Goal: Obtain resource: Download file/media

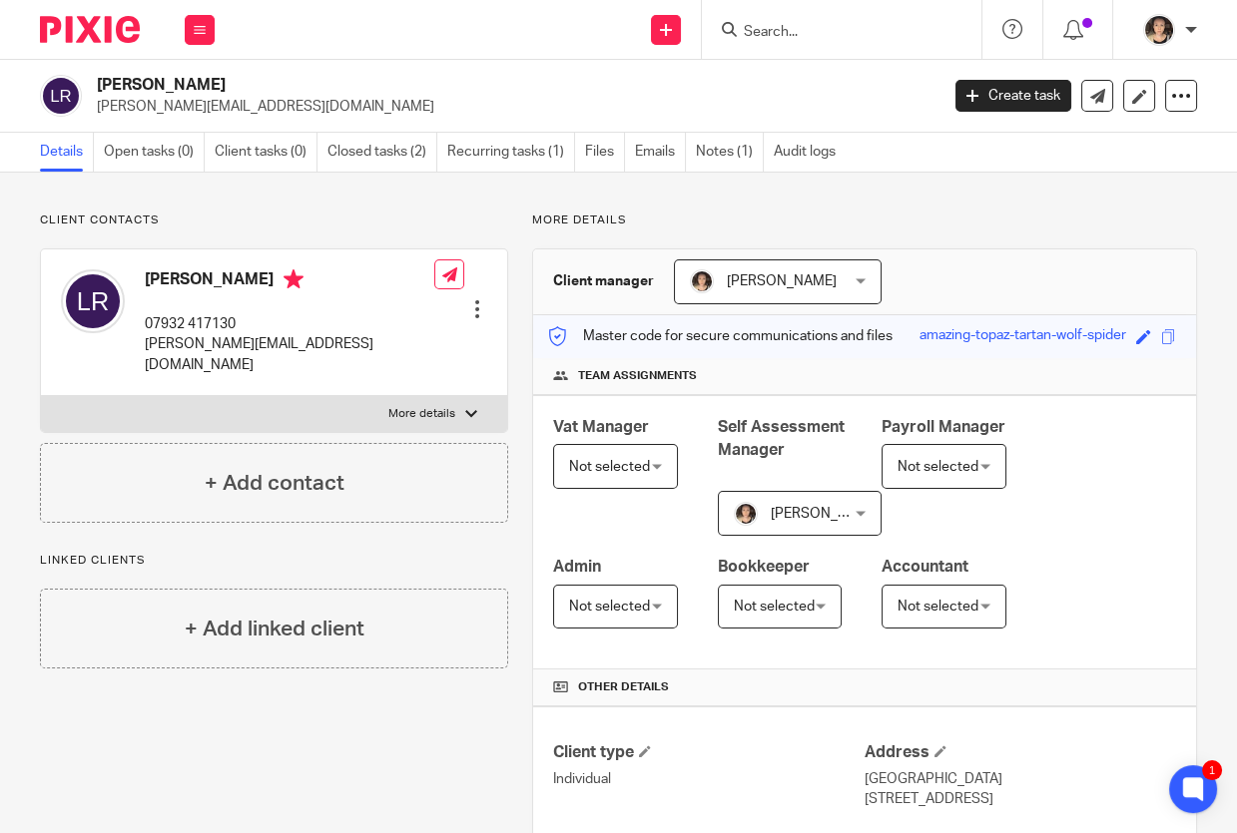
click at [765, 33] on input "Search" at bounding box center [832, 33] width 180 height 18
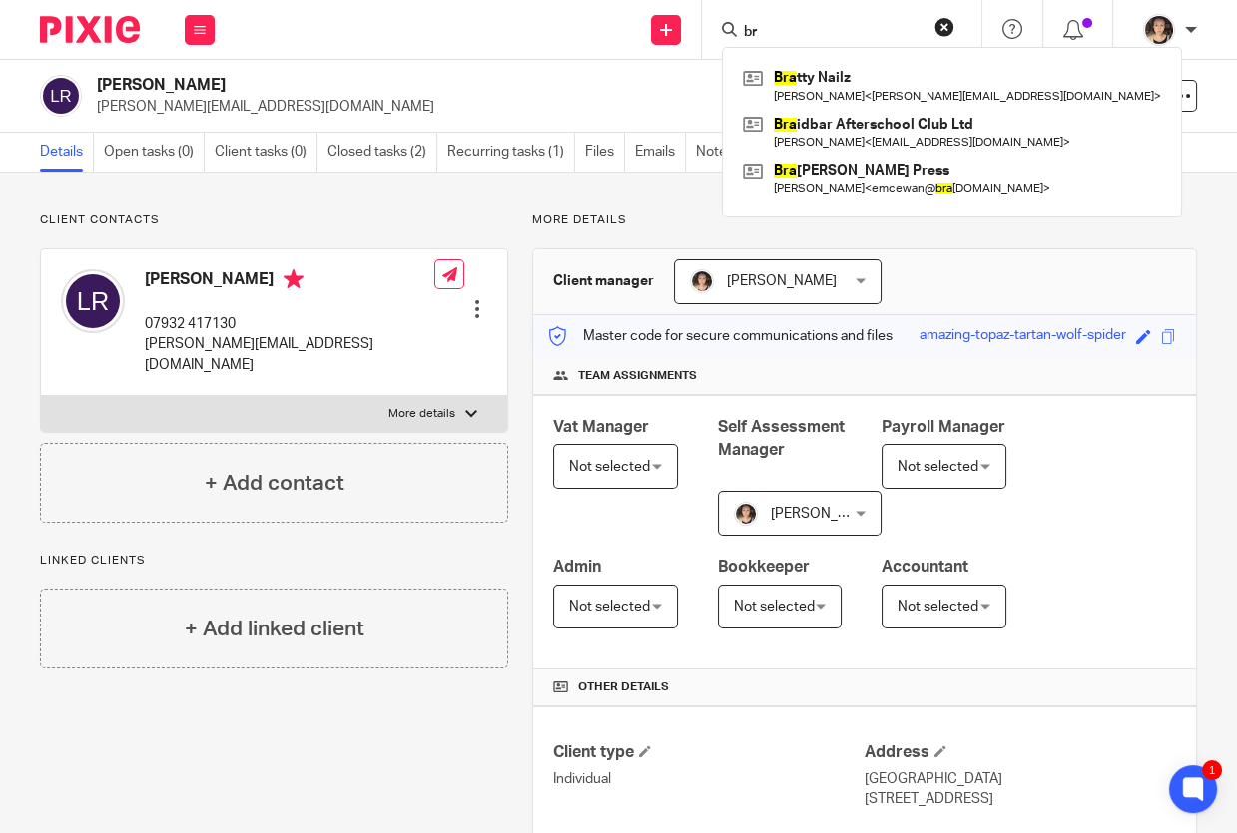
type input "b"
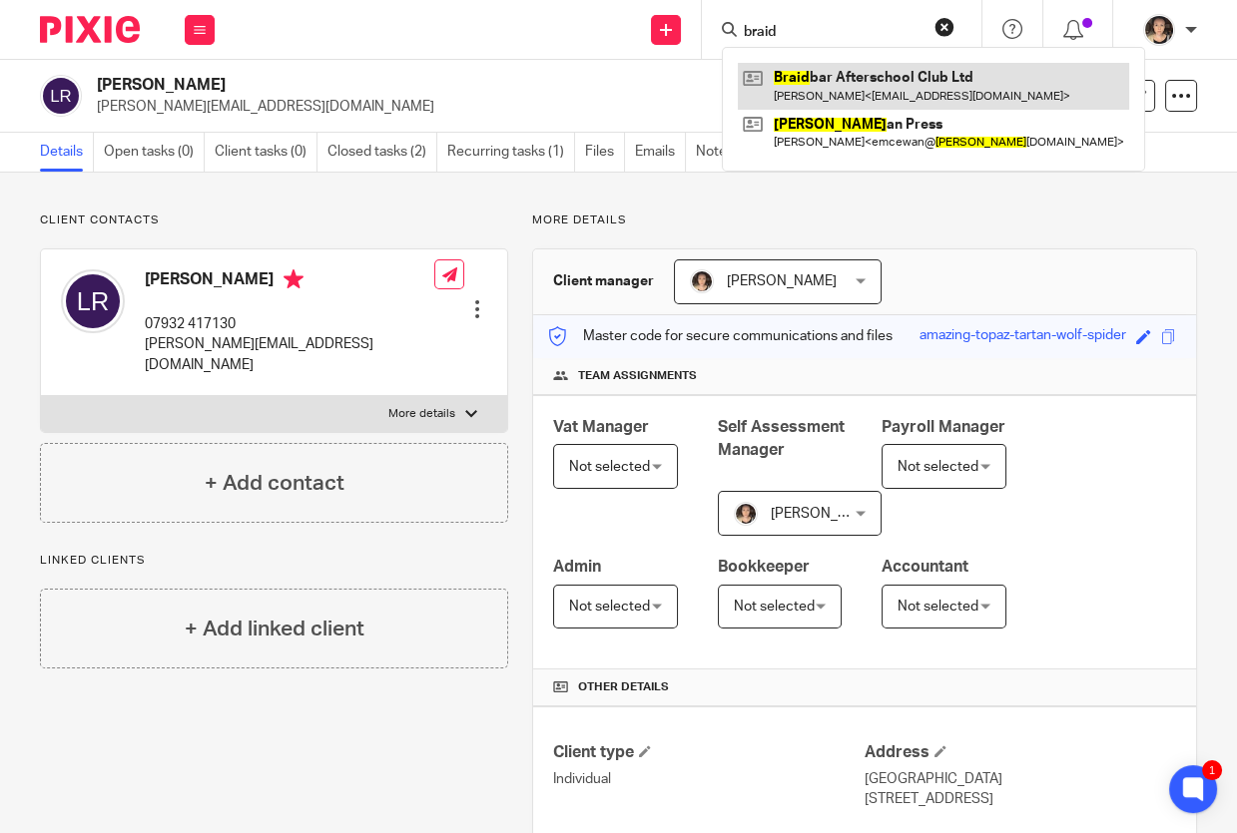
type input "braid"
click at [808, 77] on link at bounding box center [933, 86] width 391 height 46
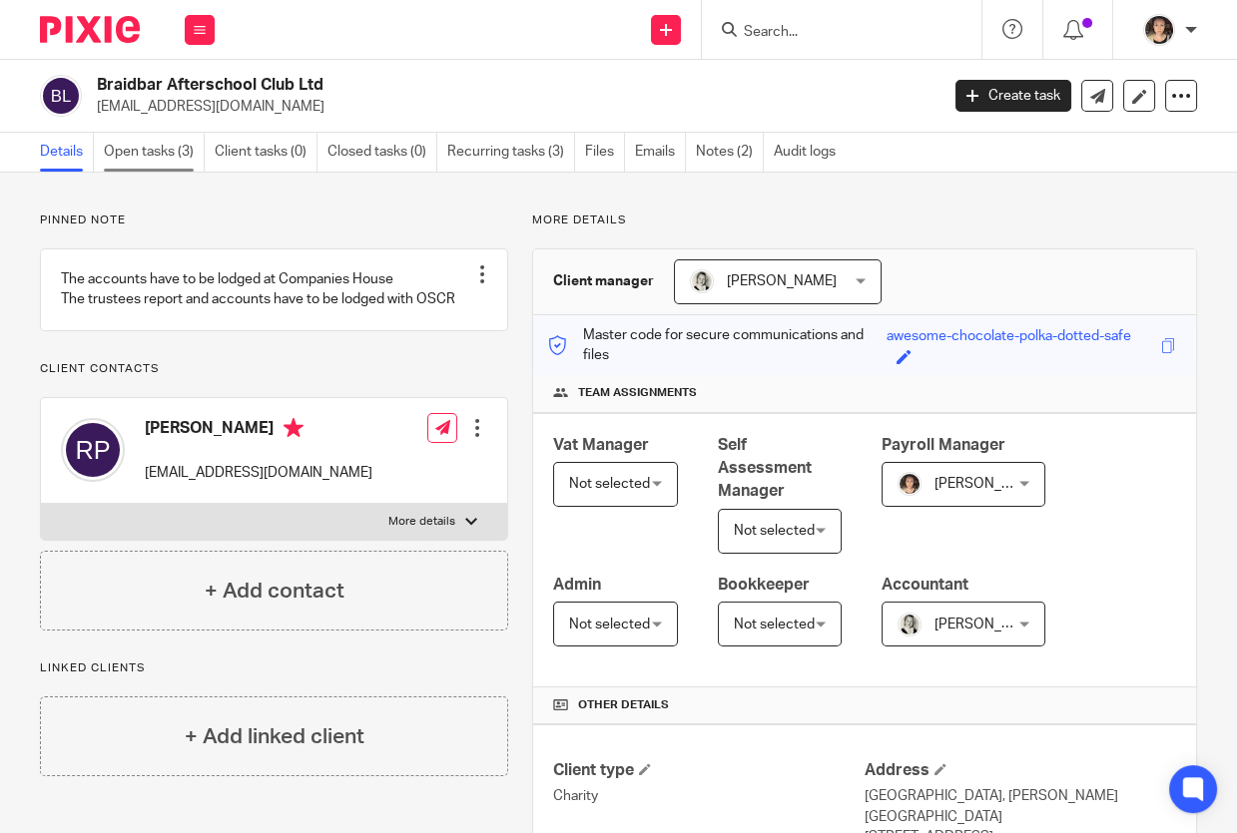
click at [163, 154] on link "Open tasks (3)" at bounding box center [154, 152] width 101 height 39
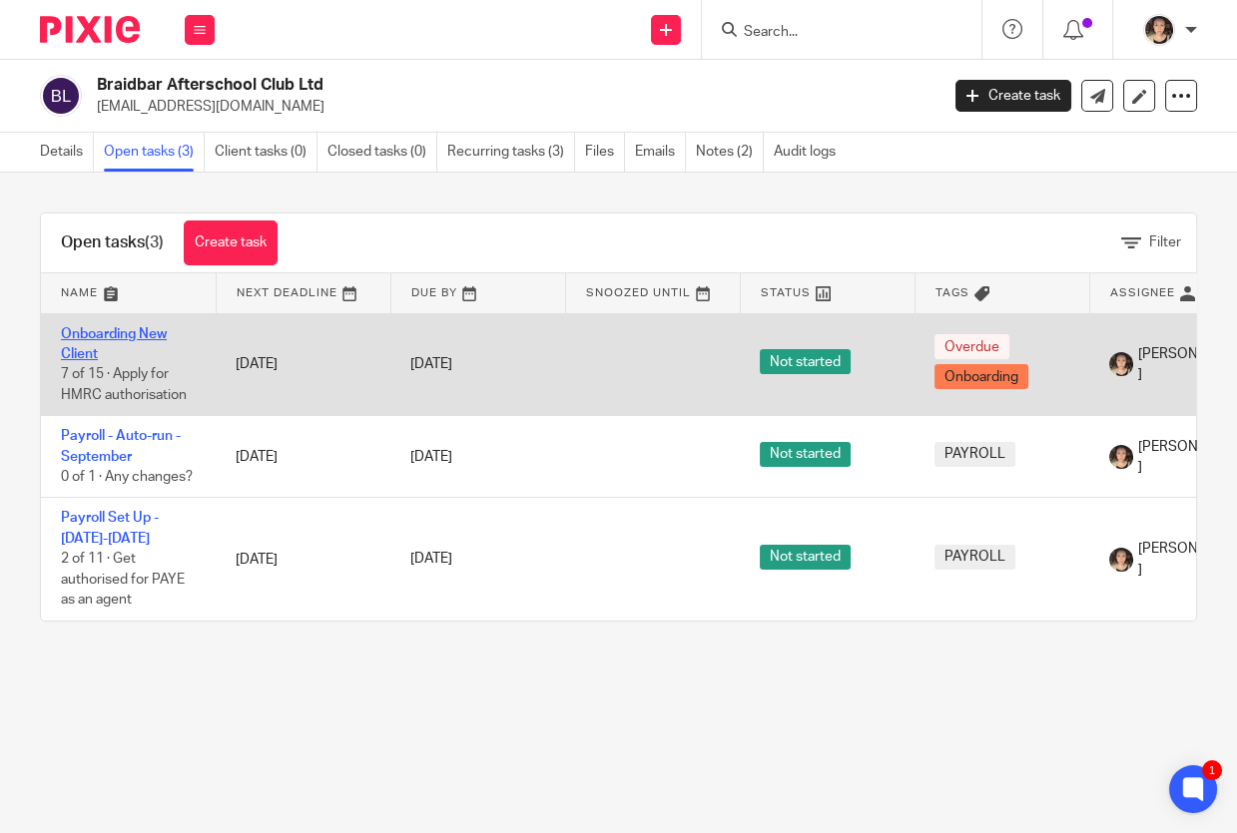
click at [70, 351] on link "Onboarding New Client" at bounding box center [114, 344] width 106 height 34
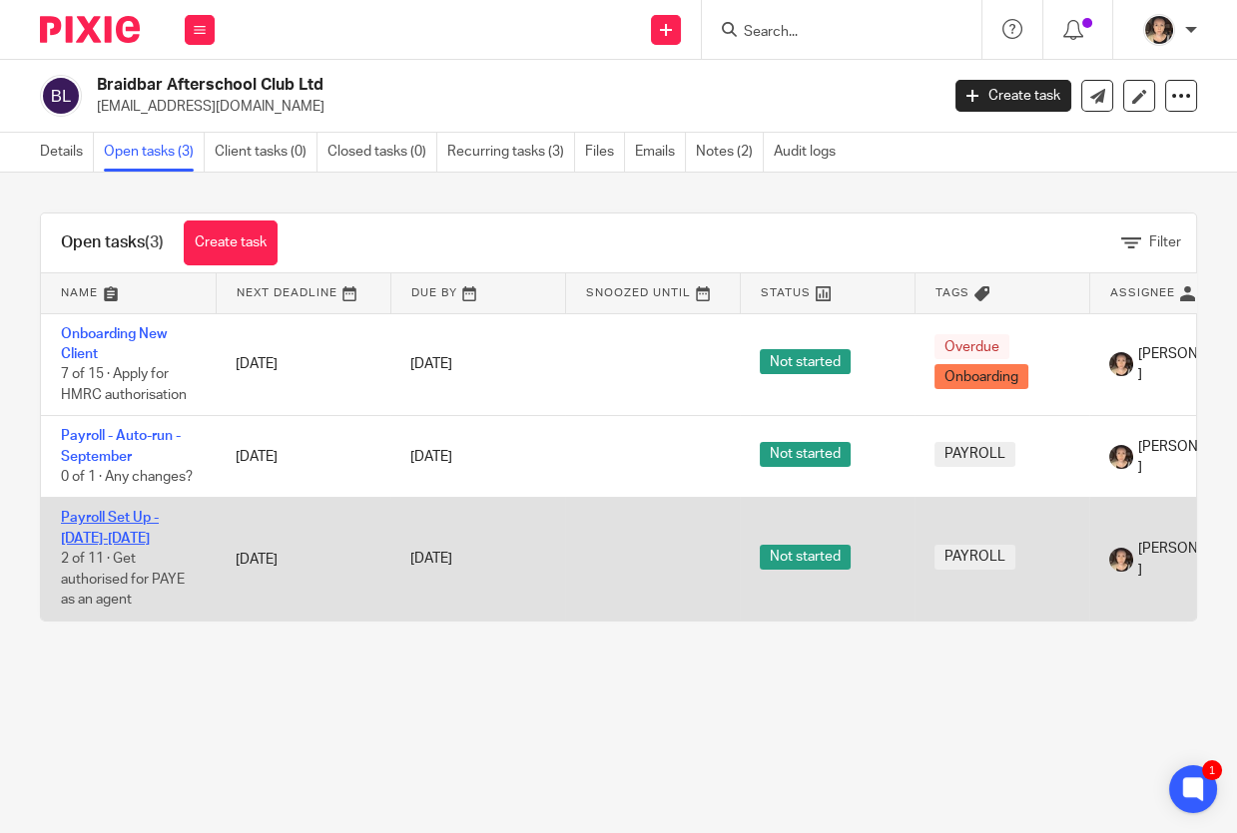
click at [94, 520] on link "Payroll Set Up - 2025-2026" at bounding box center [110, 528] width 98 height 34
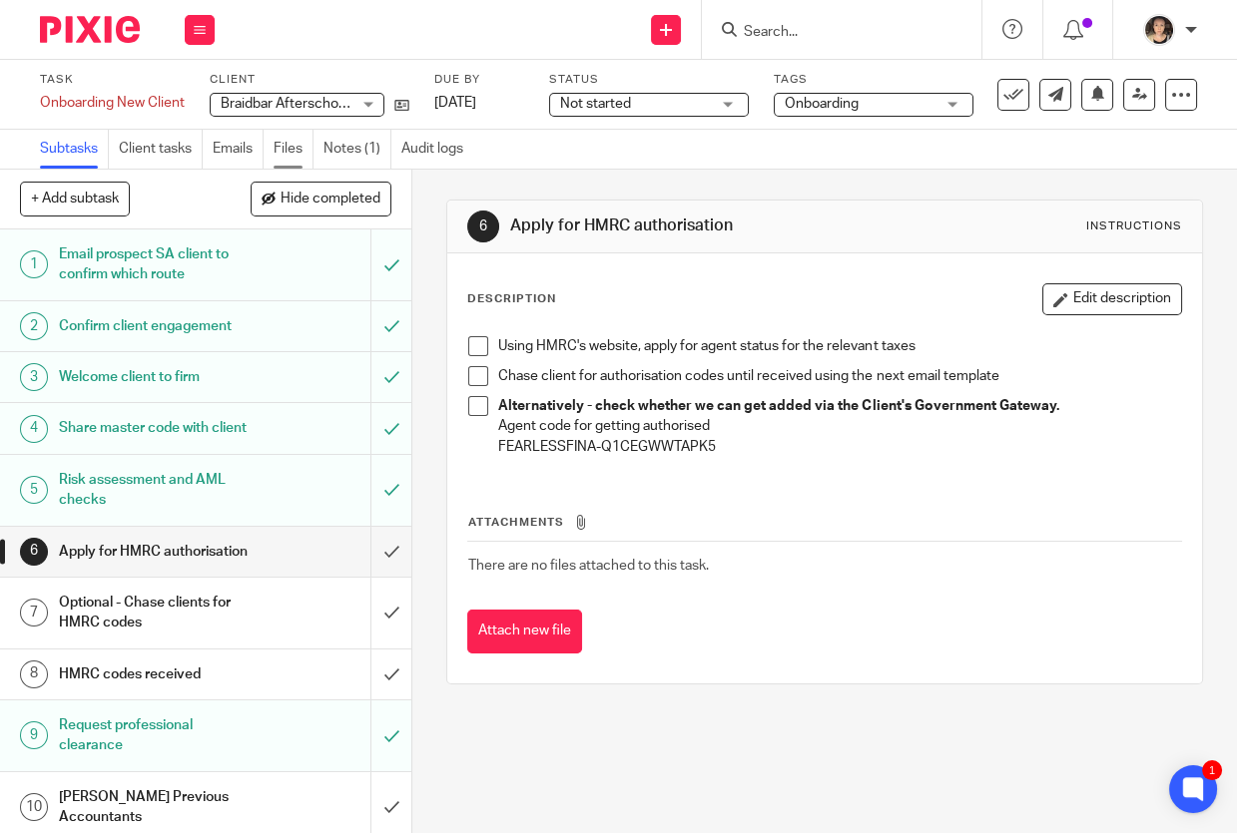
click at [293, 149] on link "Files" at bounding box center [293, 149] width 40 height 39
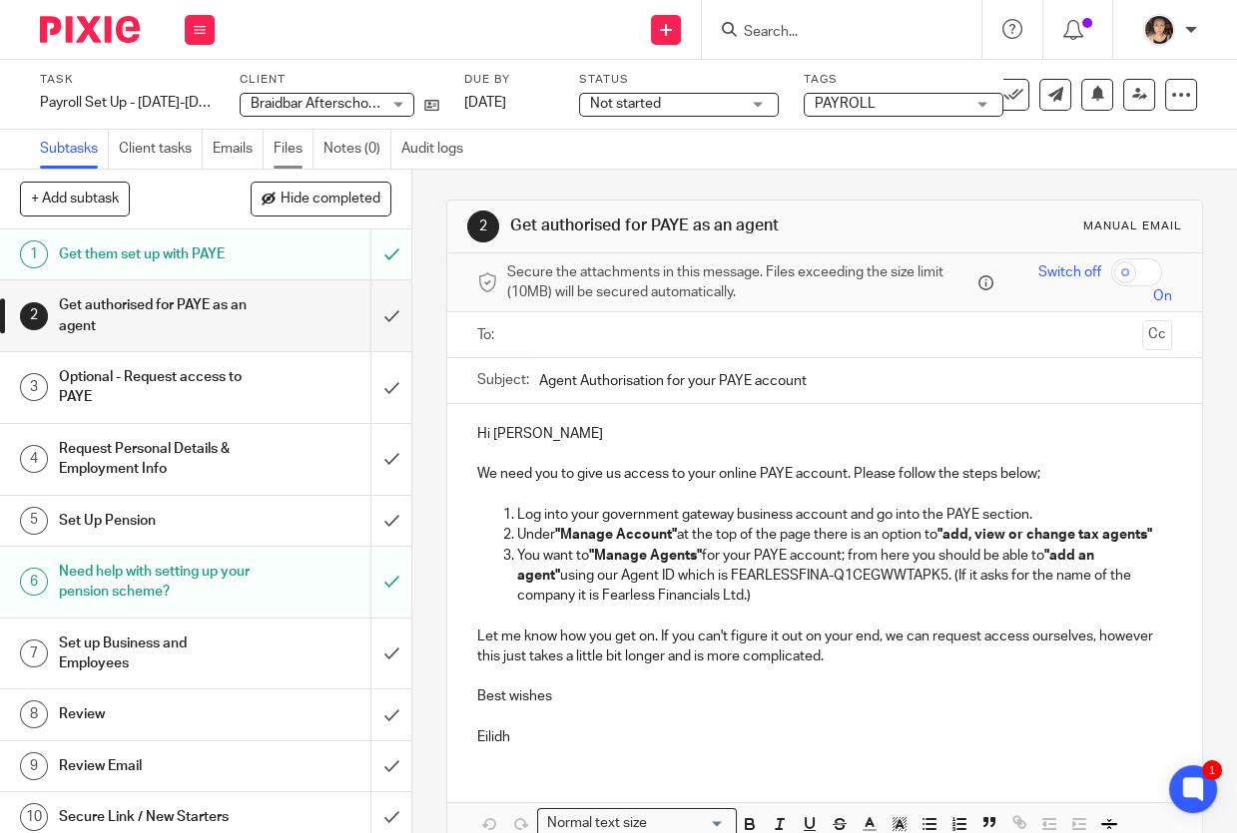
click at [284, 146] on link "Files" at bounding box center [293, 149] width 40 height 39
click at [425, 102] on icon at bounding box center [431, 105] width 15 height 15
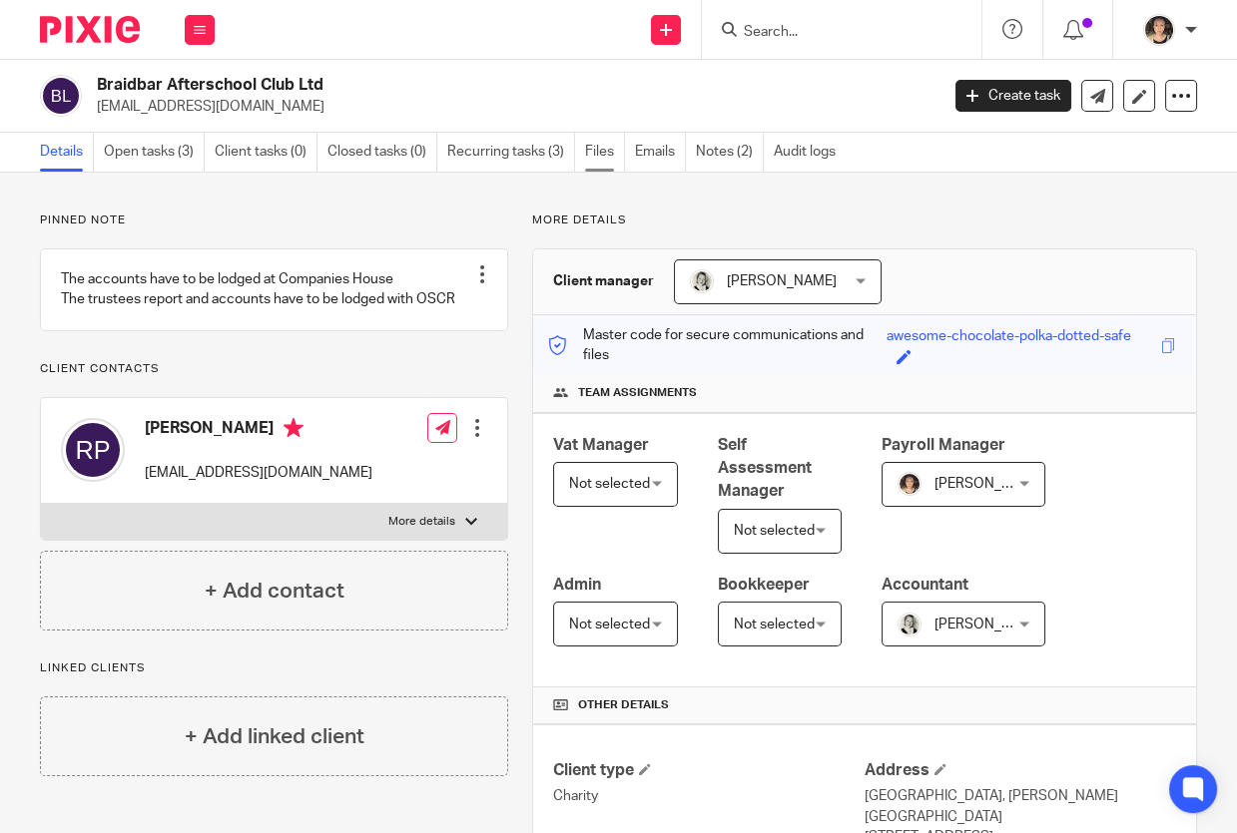
click at [606, 158] on link "Files" at bounding box center [605, 152] width 40 height 39
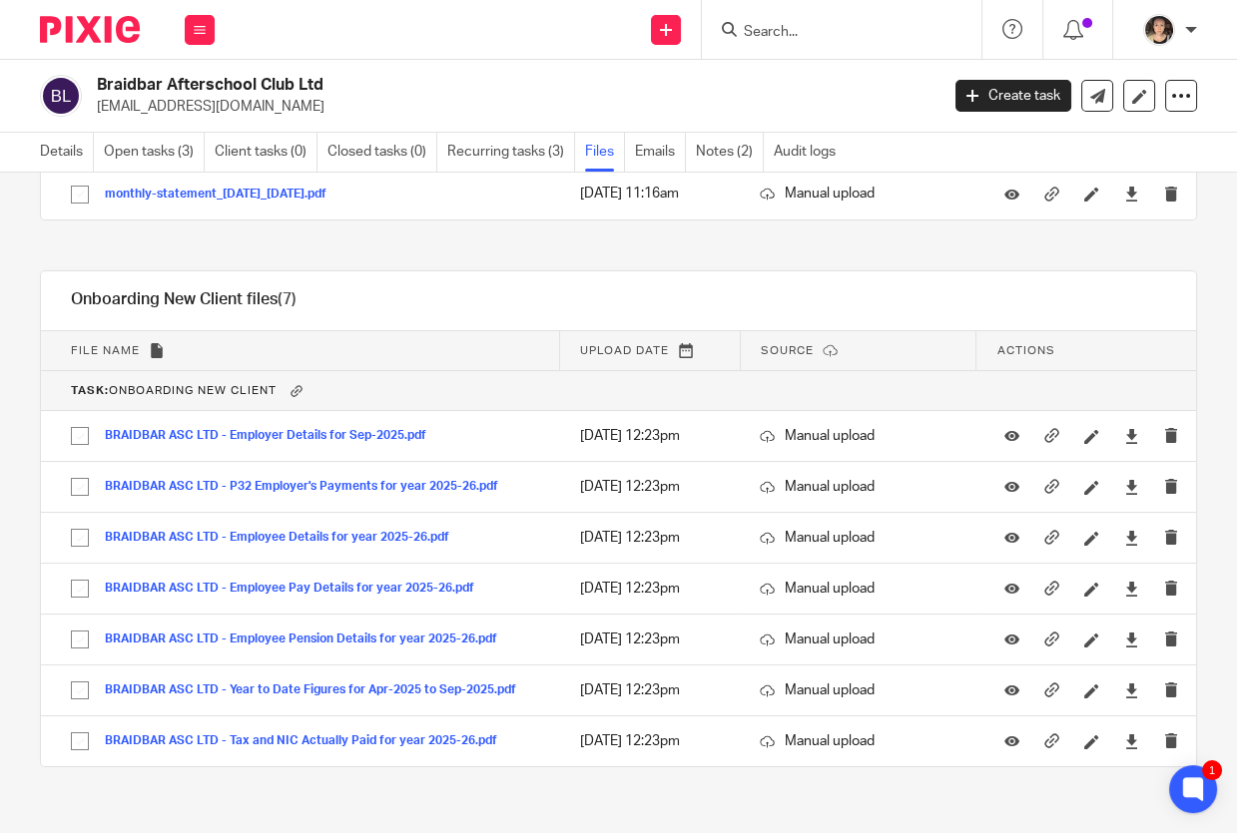
scroll to position [415, 0]
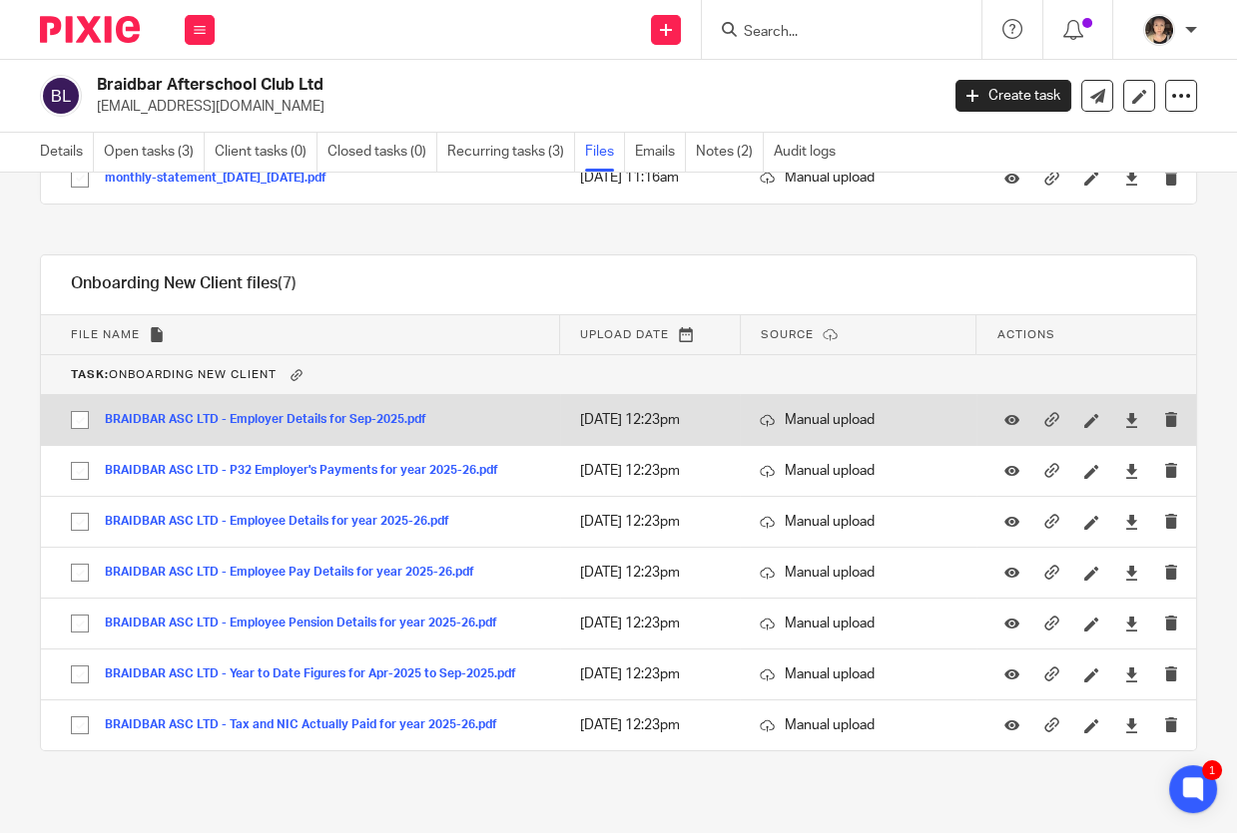
click at [295, 413] on button "BRAIDBAR ASC LTD - Employer Details for Sep-2025.pdf" at bounding box center [273, 420] width 336 height 14
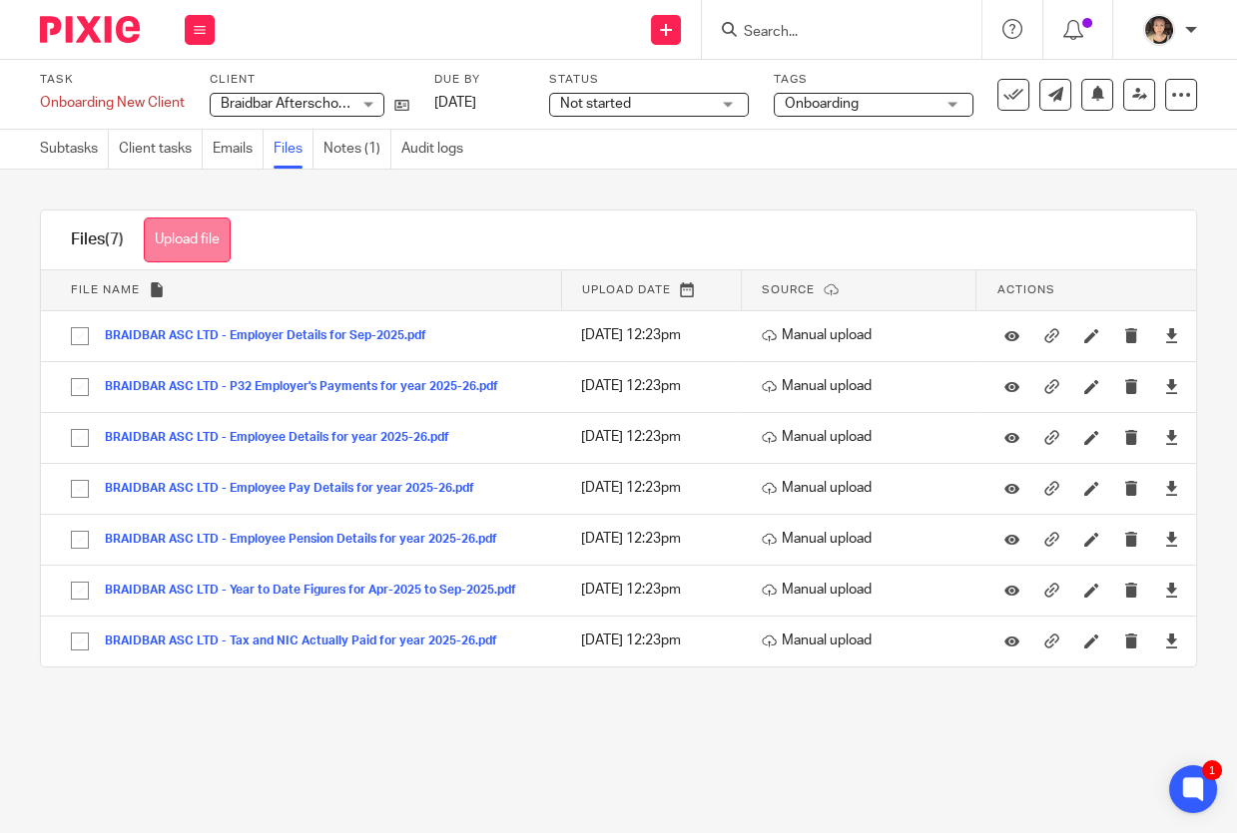
click at [214, 232] on button "Upload file" at bounding box center [187, 240] width 87 height 45
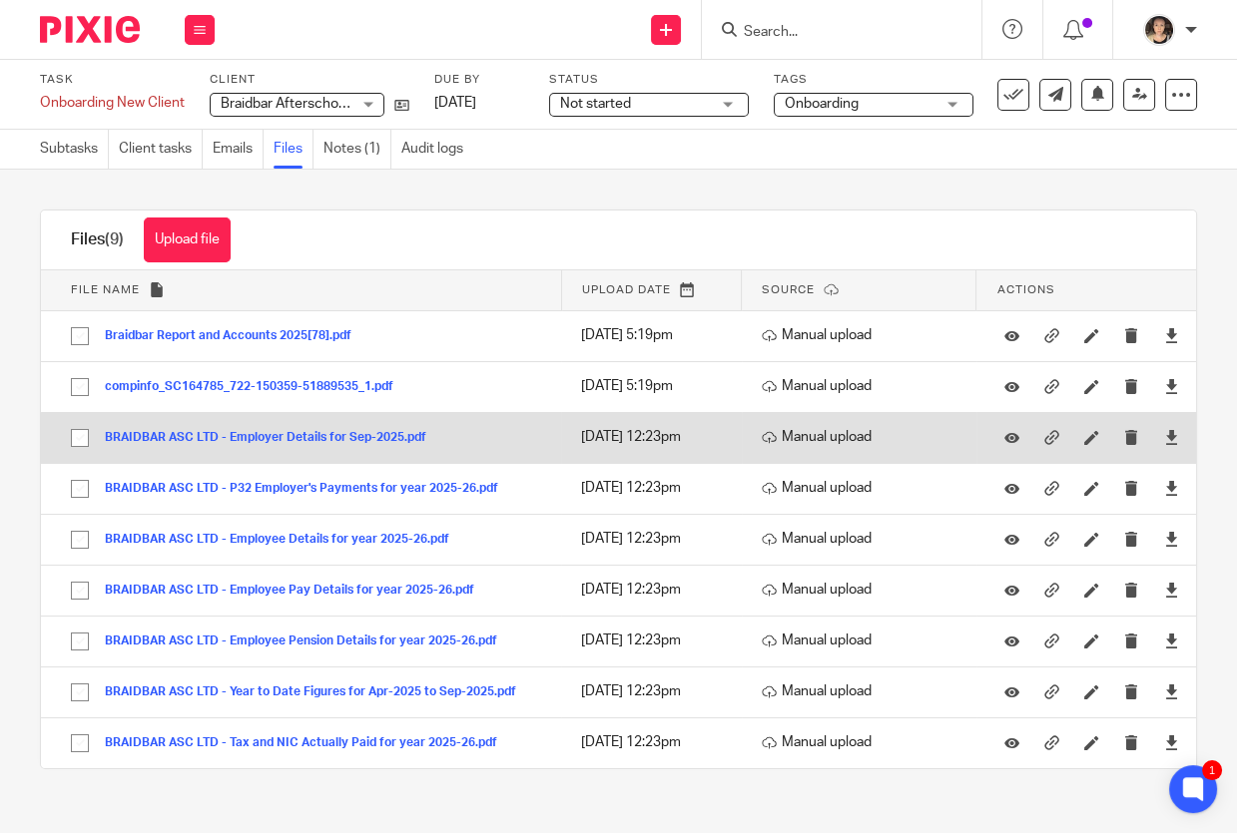
click at [73, 438] on input "checkbox" at bounding box center [80, 438] width 38 height 38
checkbox input "true"
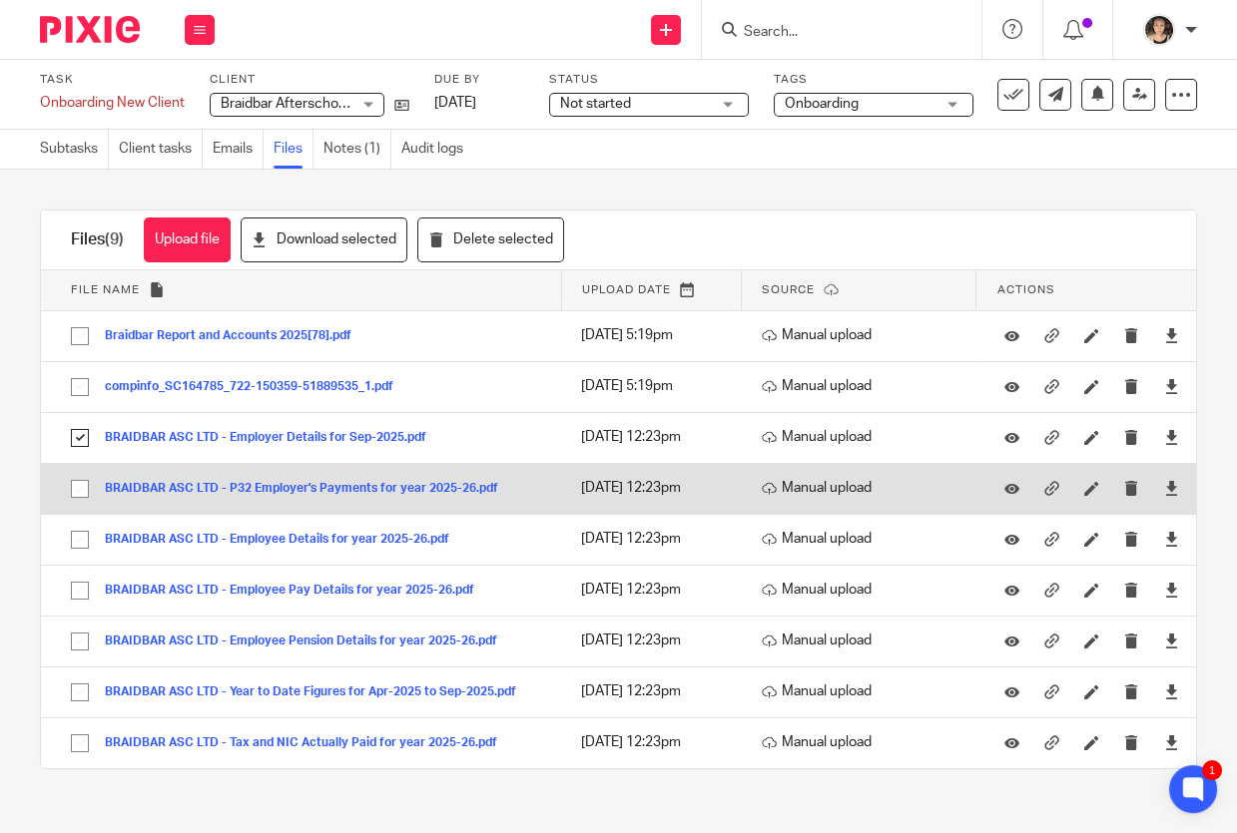
click at [71, 479] on input "checkbox" at bounding box center [80, 489] width 38 height 38
checkbox input "true"
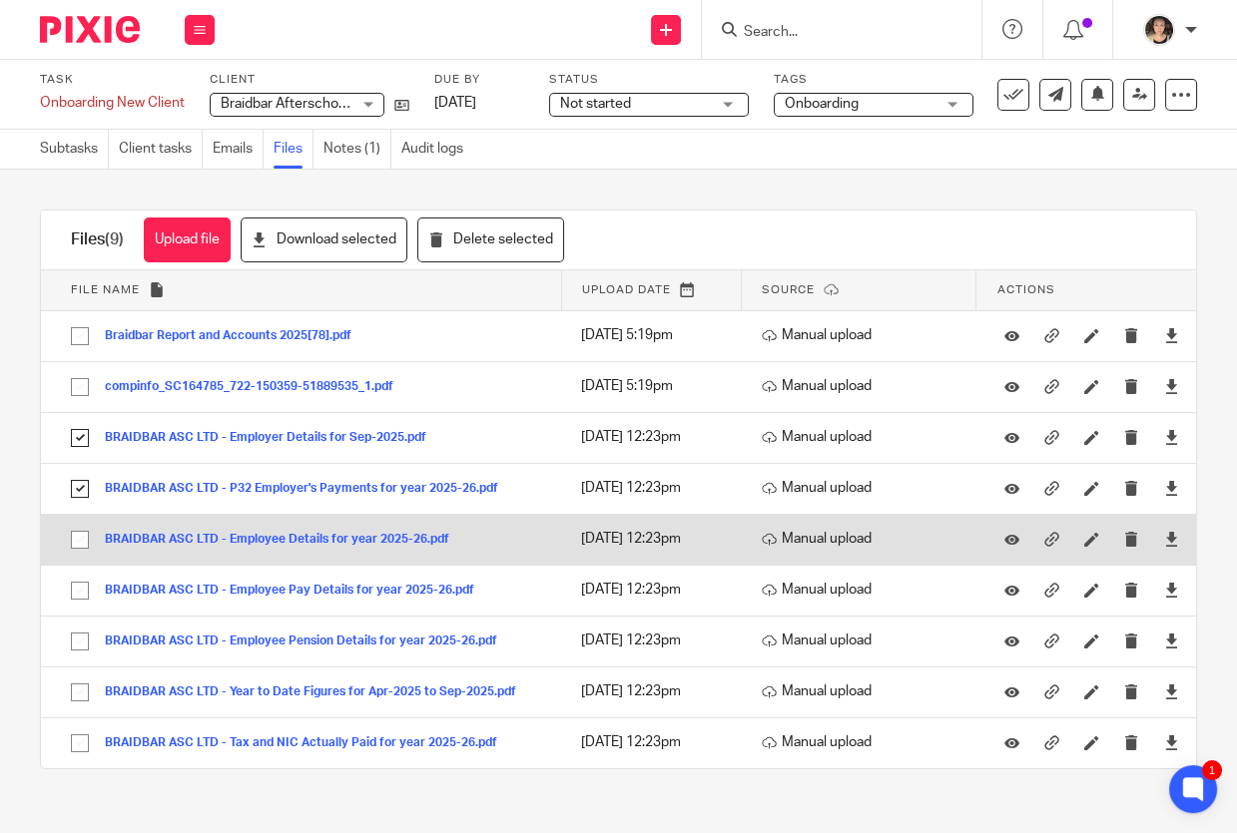
click at [76, 535] on input "checkbox" at bounding box center [80, 540] width 38 height 38
checkbox input "true"
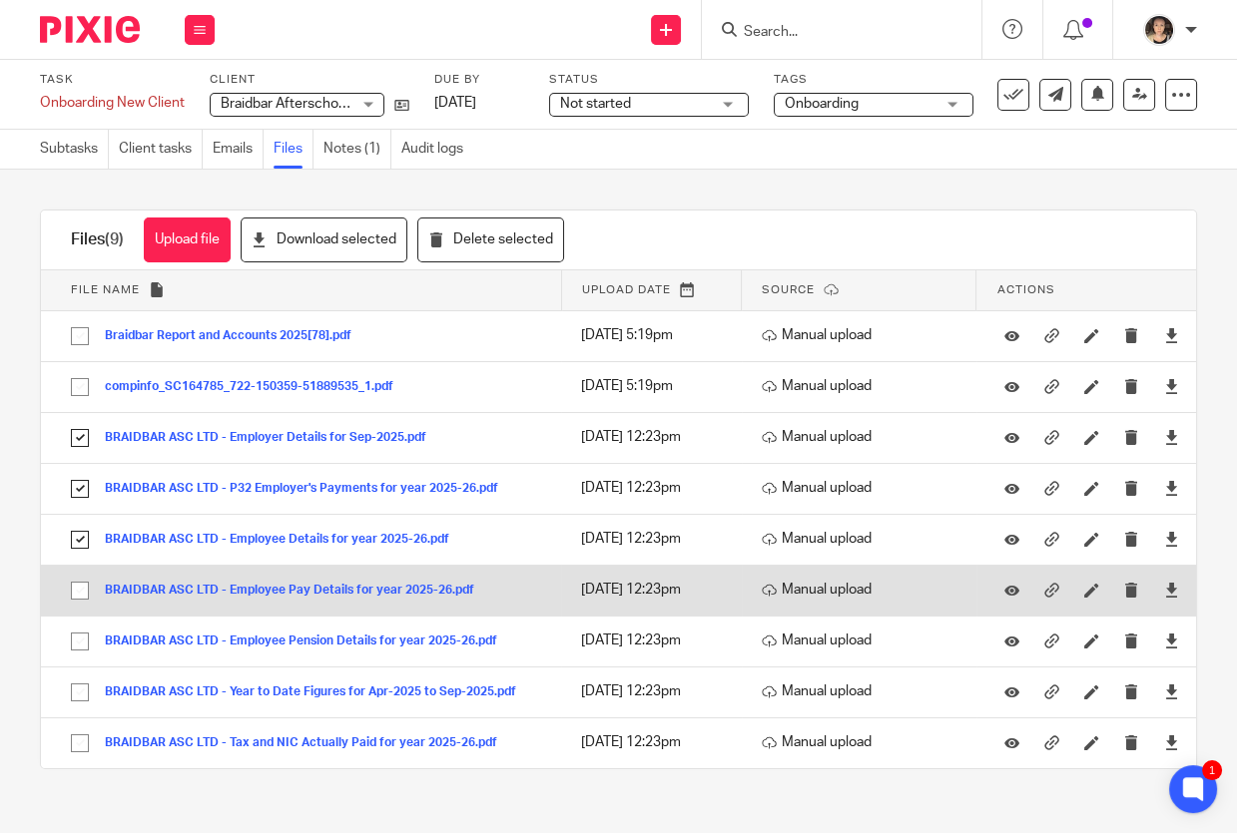
click at [74, 583] on input "checkbox" at bounding box center [80, 591] width 38 height 38
checkbox input "true"
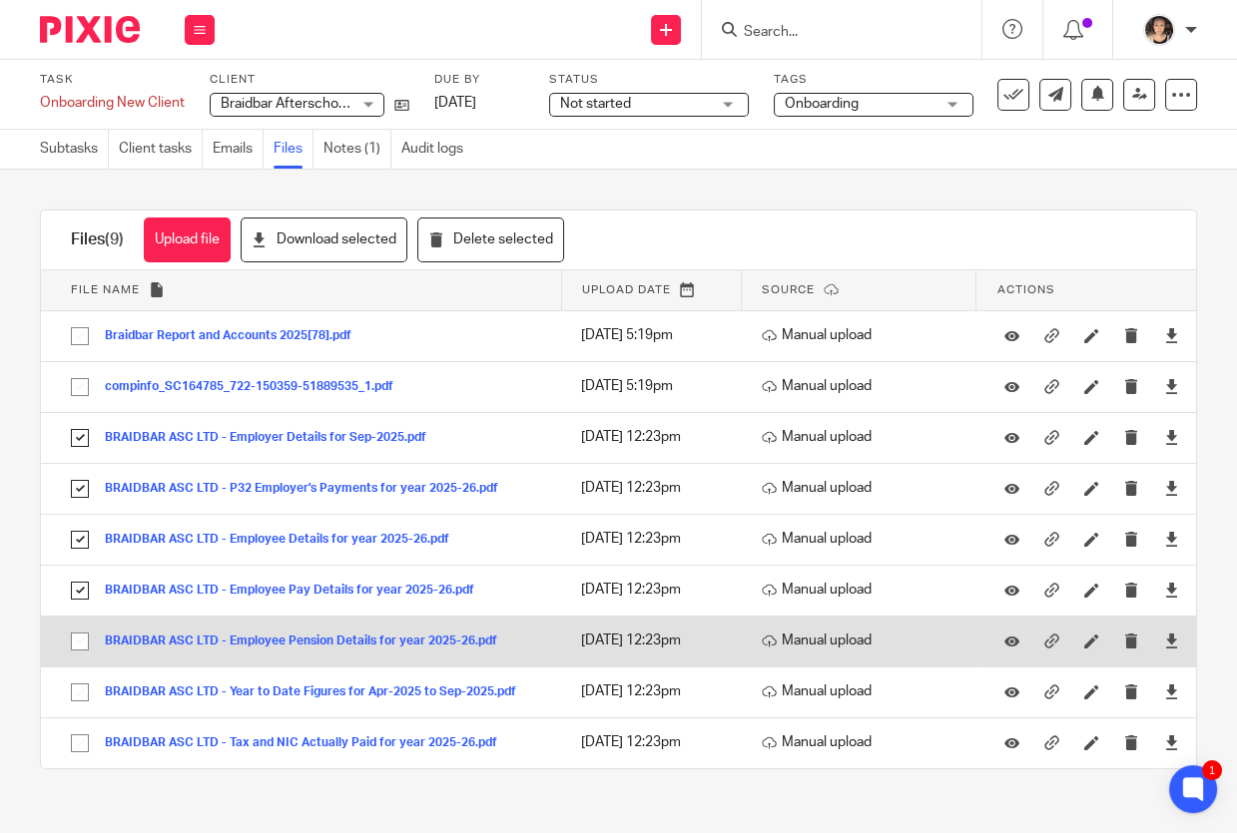
click at [78, 638] on input "checkbox" at bounding box center [80, 642] width 38 height 38
checkbox input "true"
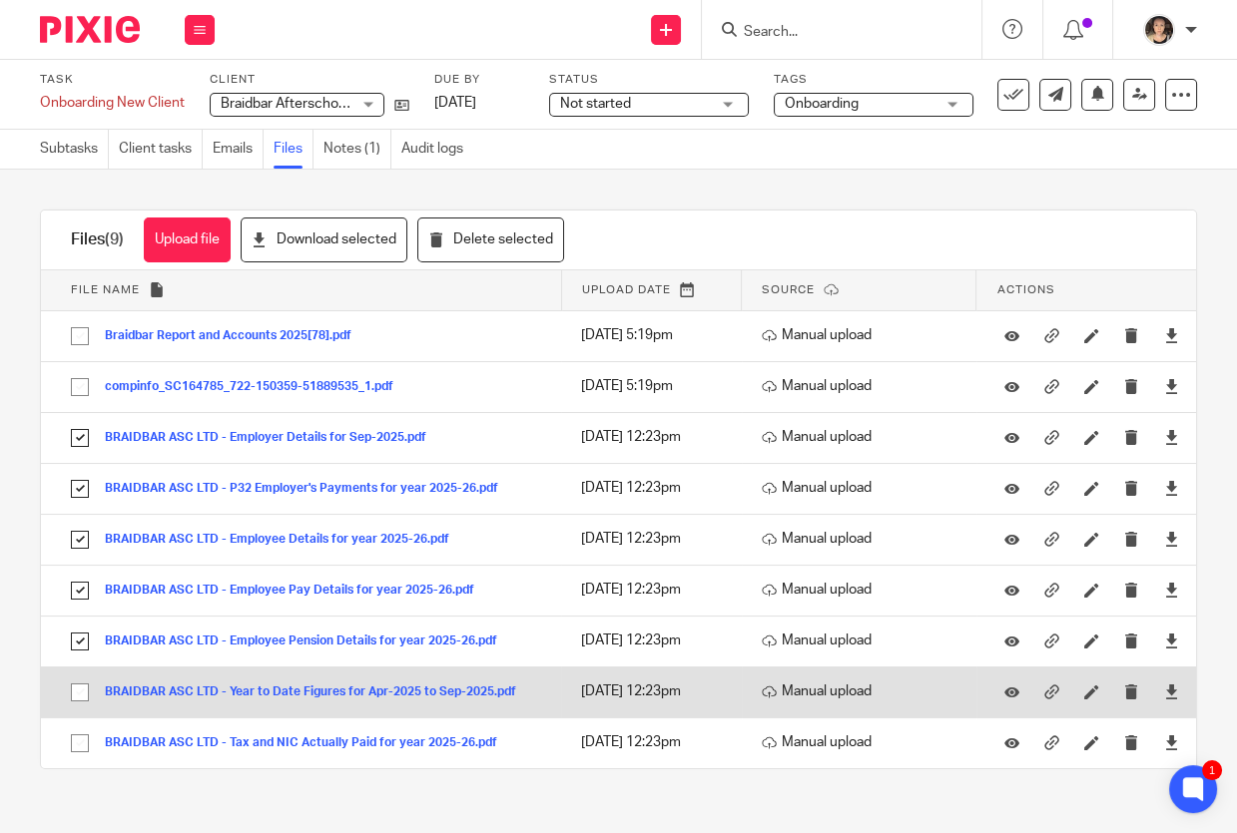
click at [74, 691] on input "checkbox" at bounding box center [80, 693] width 38 height 38
checkbox input "true"
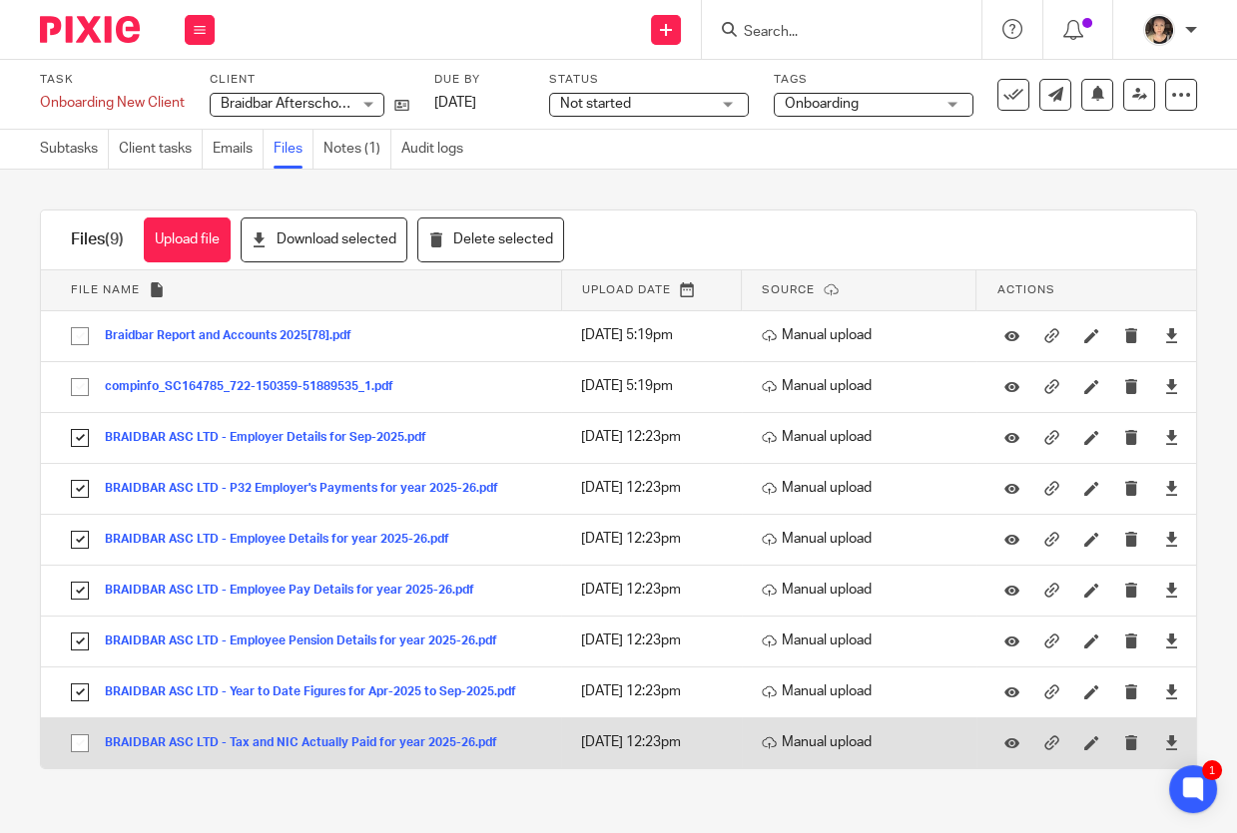
click at [72, 743] on input "checkbox" at bounding box center [80, 744] width 38 height 38
checkbox input "true"
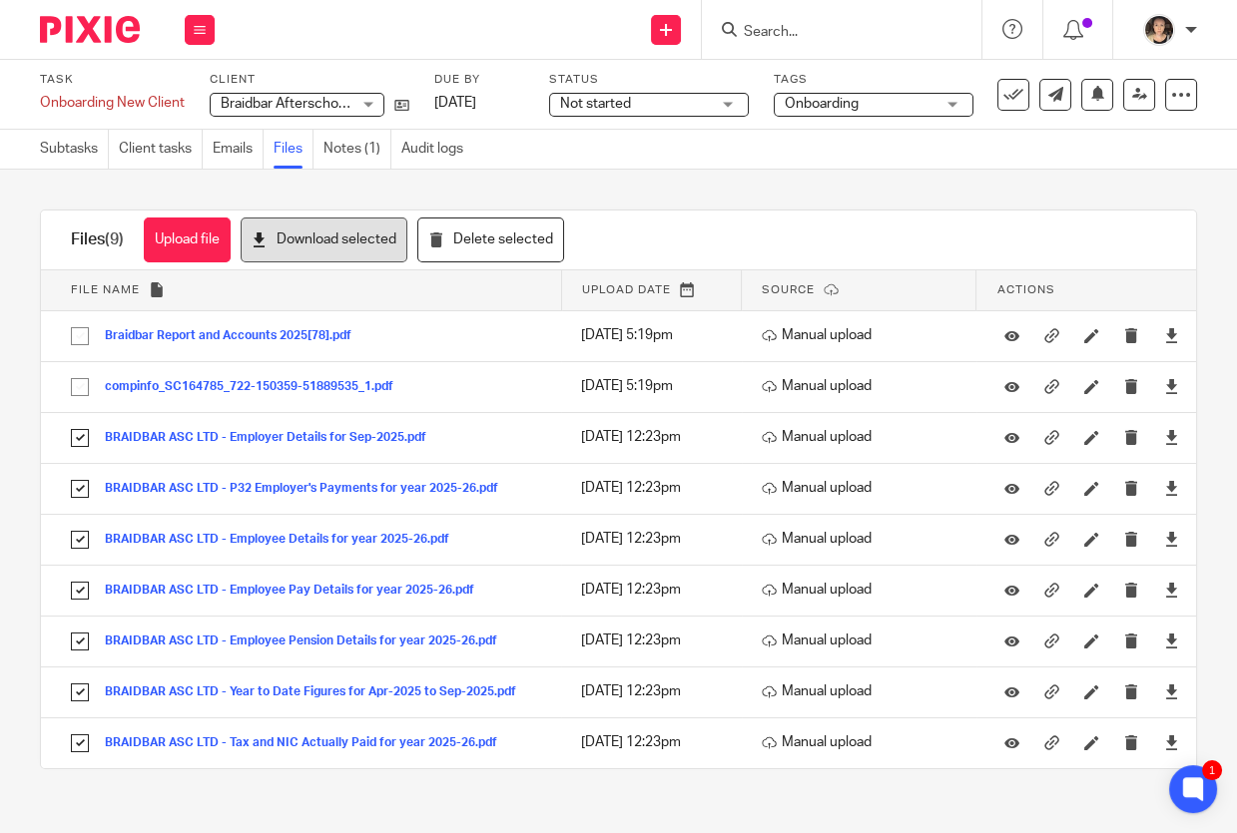
click at [281, 247] on button "Download selected" at bounding box center [324, 240] width 167 height 45
